Goal: Transaction & Acquisition: Subscribe to service/newsletter

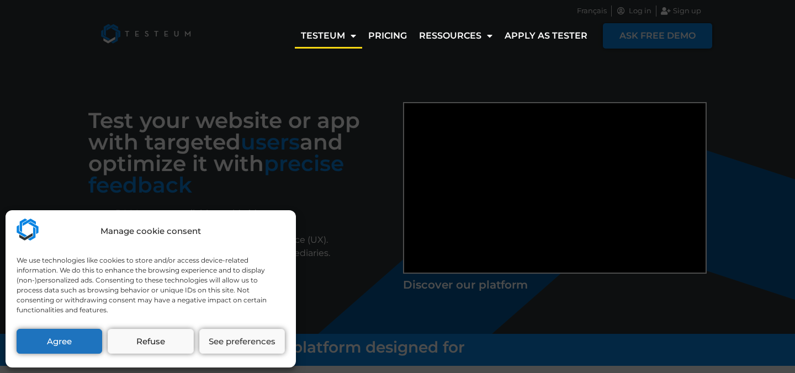
scroll to position [28, 0]
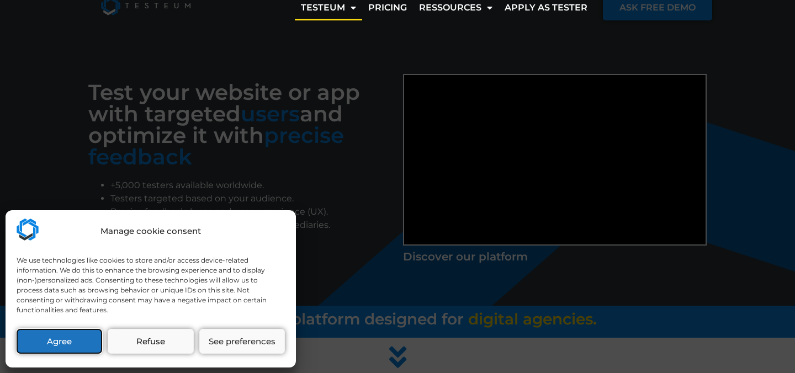
click at [86, 335] on button "Agree" at bounding box center [60, 341] width 86 height 25
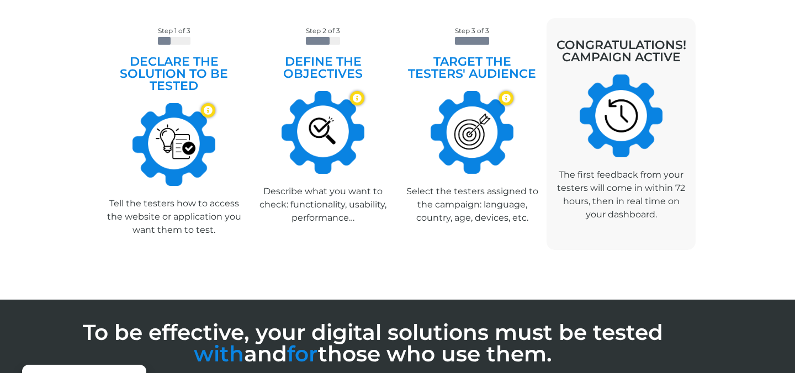
scroll to position [468, 0]
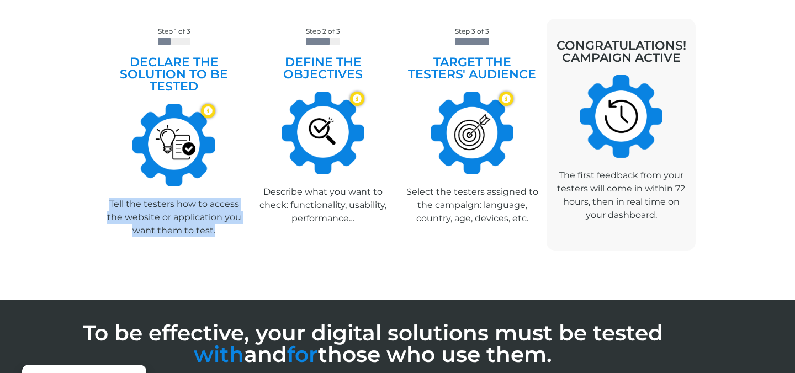
drag, startPoint x: 110, startPoint y: 203, endPoint x: 227, endPoint y: 223, distance: 118.8
click at [227, 223] on p "Tell the testers how to access the website or application you want them to test." at bounding box center [174, 218] width 138 height 40
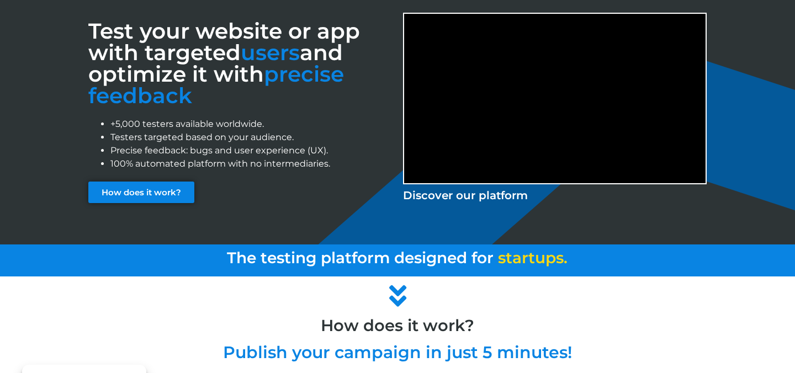
scroll to position [0, 0]
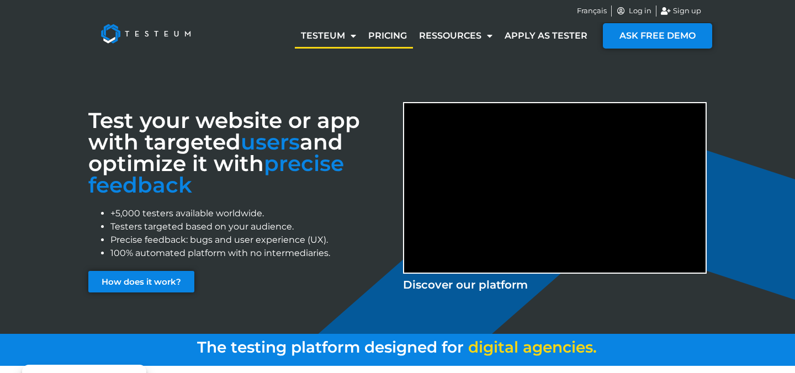
click at [387, 32] on link "Pricing" at bounding box center [387, 35] width 51 height 25
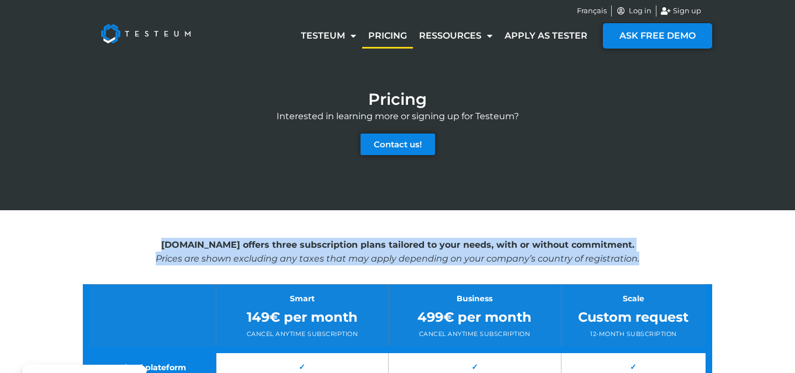
drag, startPoint x: 172, startPoint y: 244, endPoint x: 662, endPoint y: 262, distance: 490.6
click at [662, 262] on p "[DOMAIN_NAME] offers three subscription plans tailored to your needs, with or w…" at bounding box center [397, 252] width 629 height 28
